Goal: Information Seeking & Learning: Learn about a topic

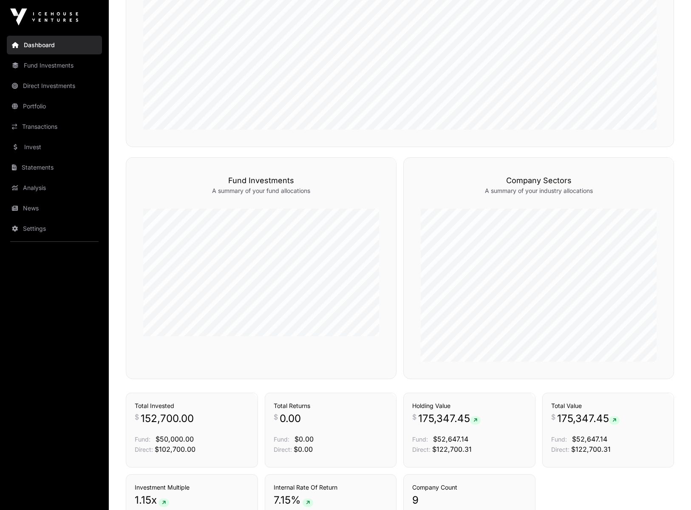
scroll to position [500, 0]
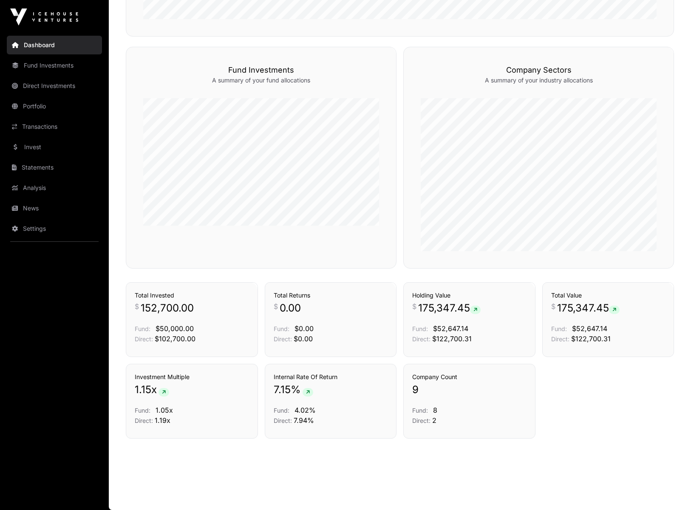
click at [44, 133] on link "Transactions" at bounding box center [54, 126] width 95 height 19
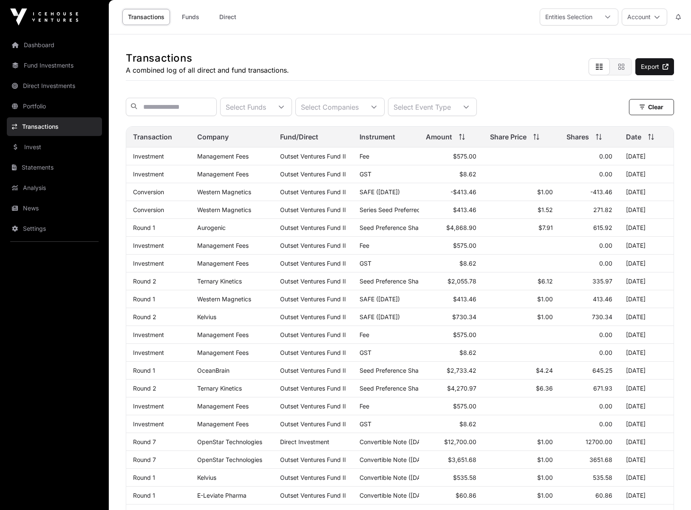
click at [53, 105] on link "Portfolio" at bounding box center [54, 106] width 95 height 19
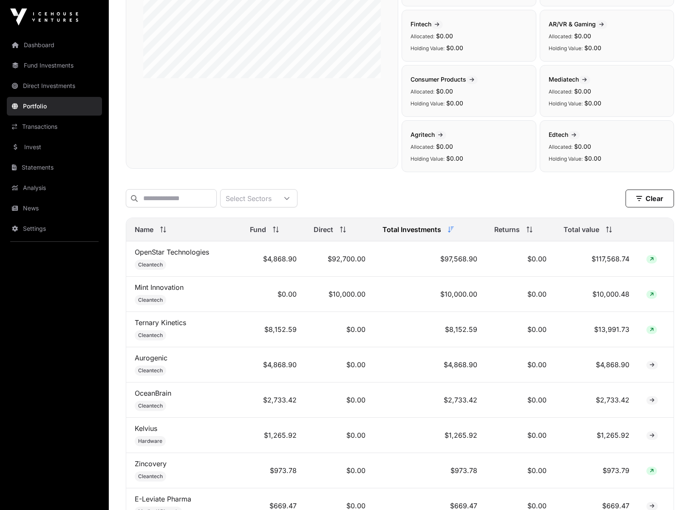
scroll to position [174, 0]
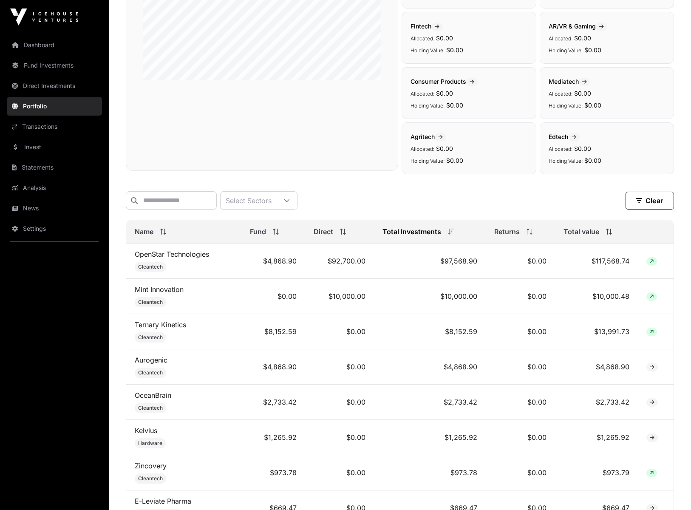
click at [33, 143] on link "Invest" at bounding box center [54, 147] width 95 height 19
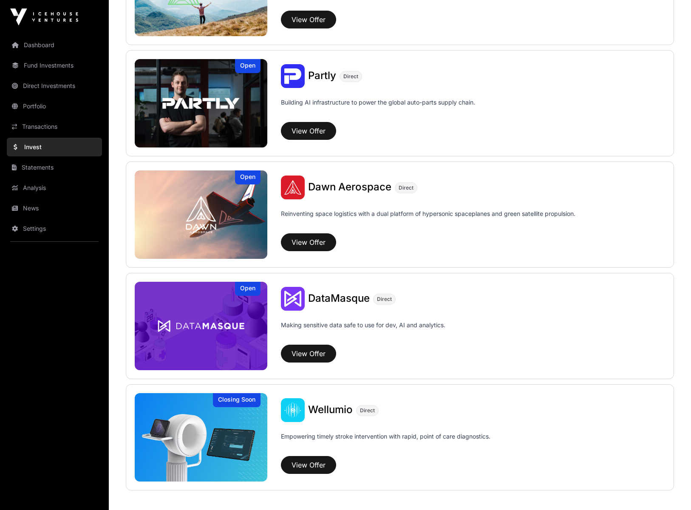
scroll to position [779, 0]
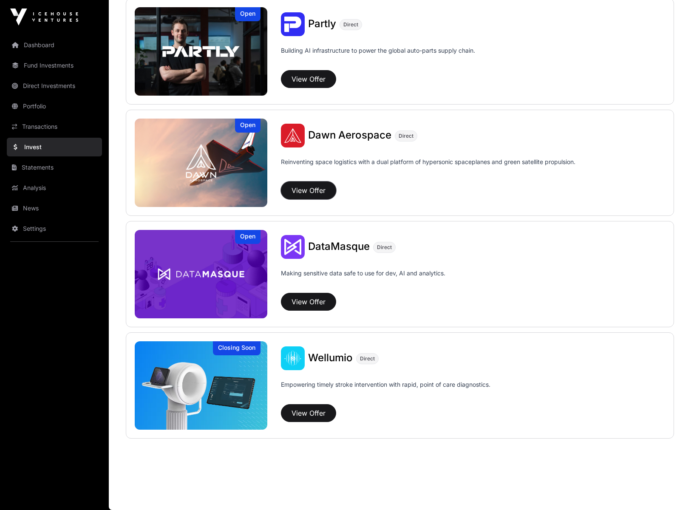
click at [318, 187] on button "View Offer" at bounding box center [308, 190] width 55 height 18
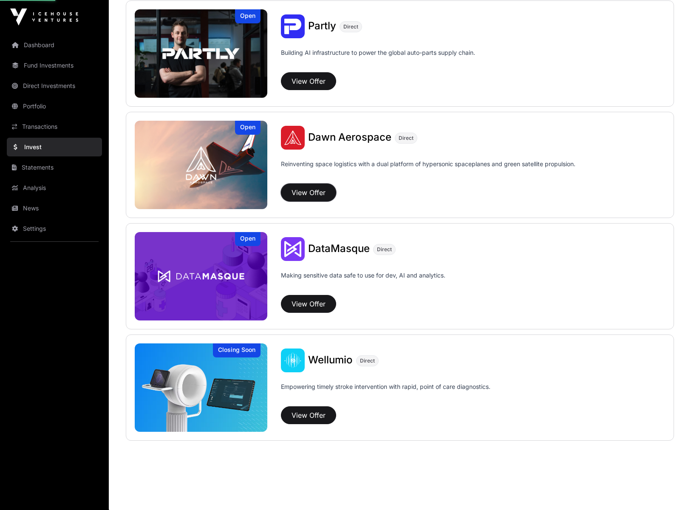
scroll to position [776, 0]
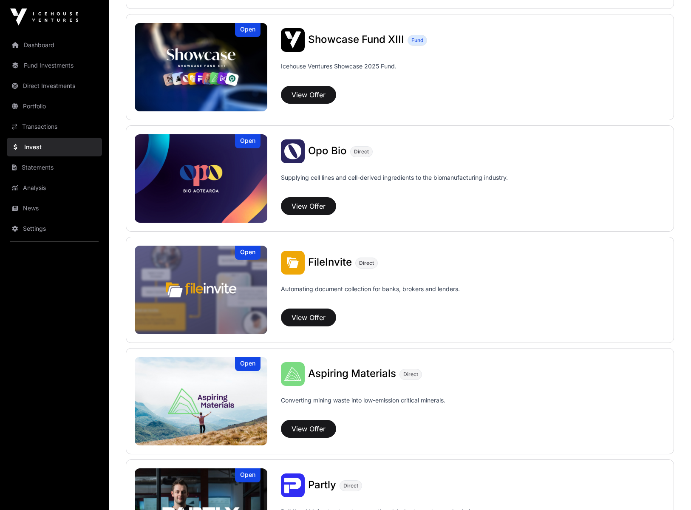
scroll to position [571, 0]
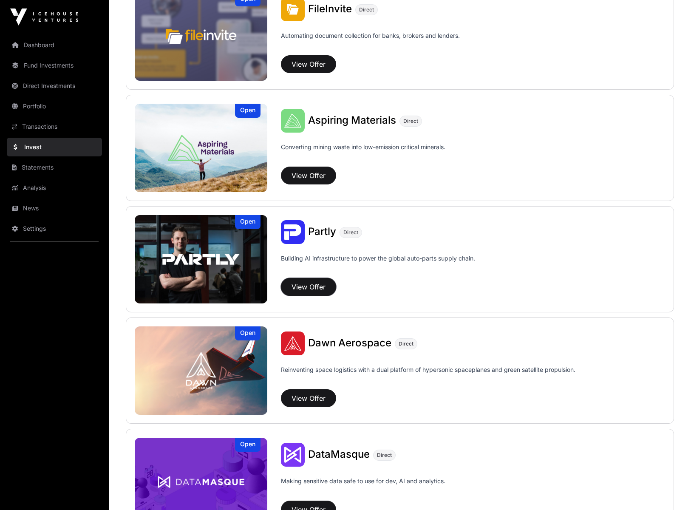
click at [311, 285] on button "View Offer" at bounding box center [308, 287] width 55 height 18
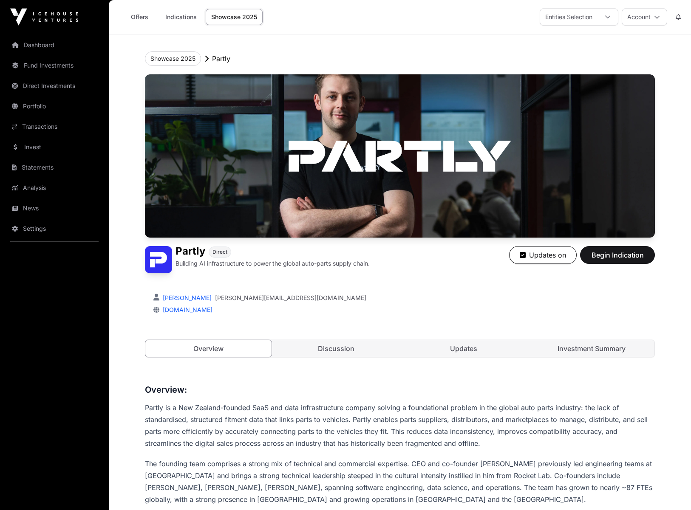
click at [36, 144] on link "Invest" at bounding box center [54, 147] width 95 height 19
click at [35, 147] on link "Invest" at bounding box center [54, 147] width 95 height 19
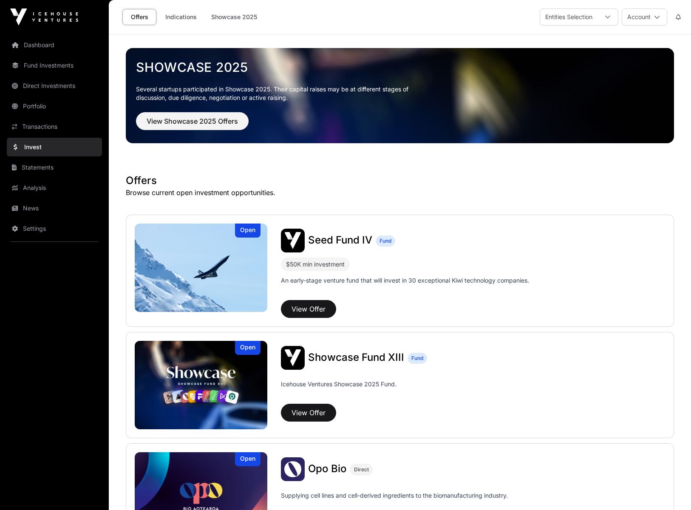
click at [45, 124] on link "Transactions" at bounding box center [54, 126] width 95 height 19
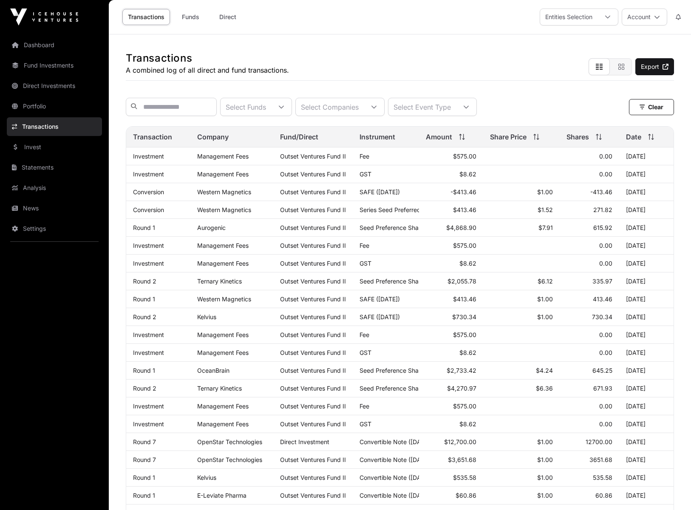
click at [50, 153] on link "Invest" at bounding box center [54, 147] width 95 height 19
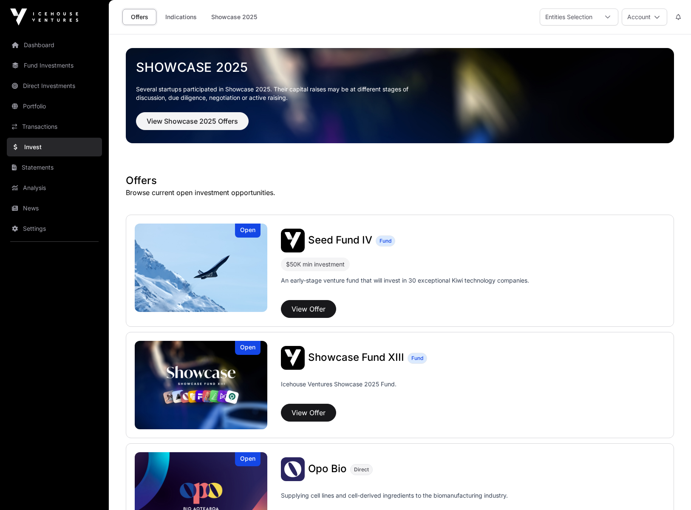
click at [239, 15] on link "Showcase 2025" at bounding box center [234, 17] width 57 height 16
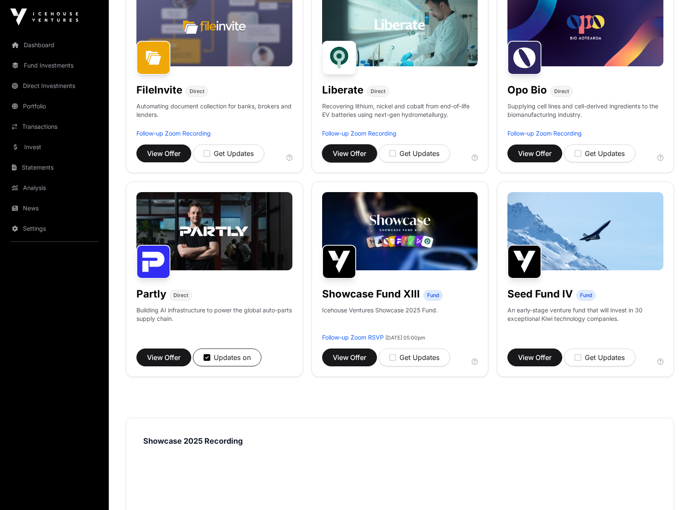
scroll to position [362, 0]
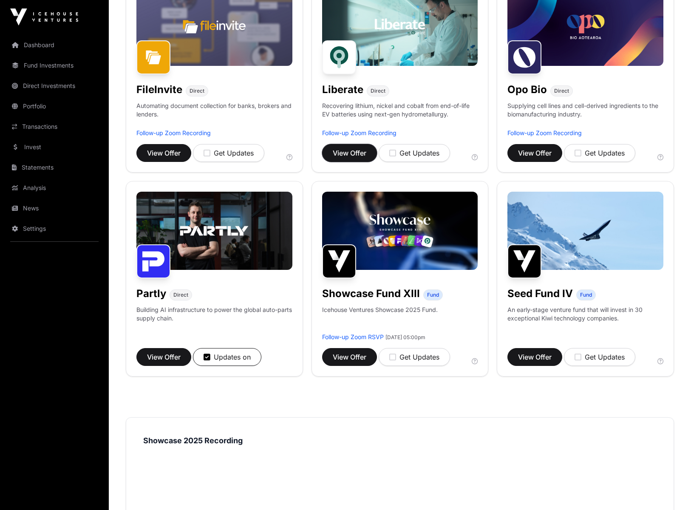
click at [350, 155] on span "View Offer" at bounding box center [350, 153] width 34 height 10
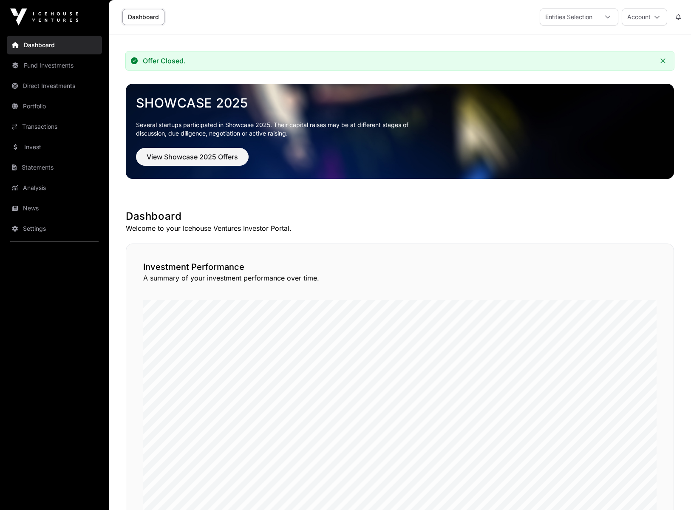
scroll to position [0, 0]
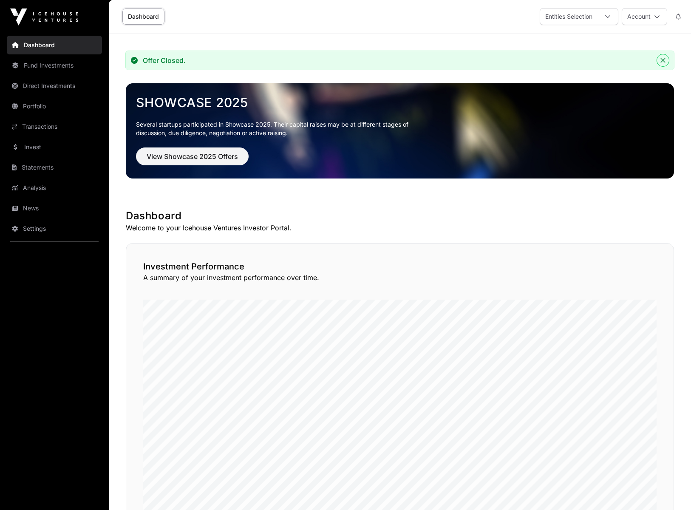
click at [662, 61] on icon "Close" at bounding box center [663, 60] width 6 height 6
